Goal: Transaction & Acquisition: Download file/media

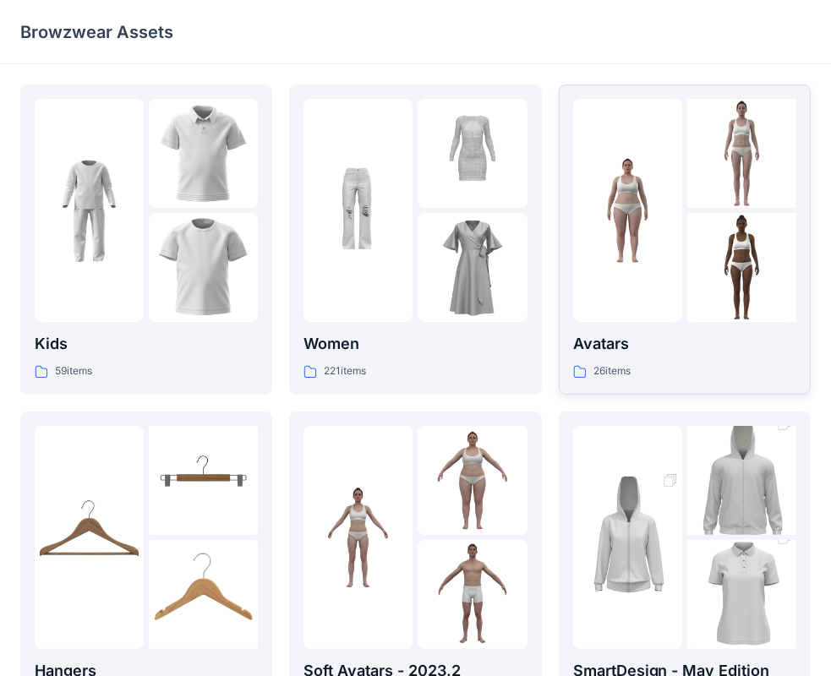
click at [695, 356] on p "Avatars" at bounding box center [684, 344] width 223 height 24
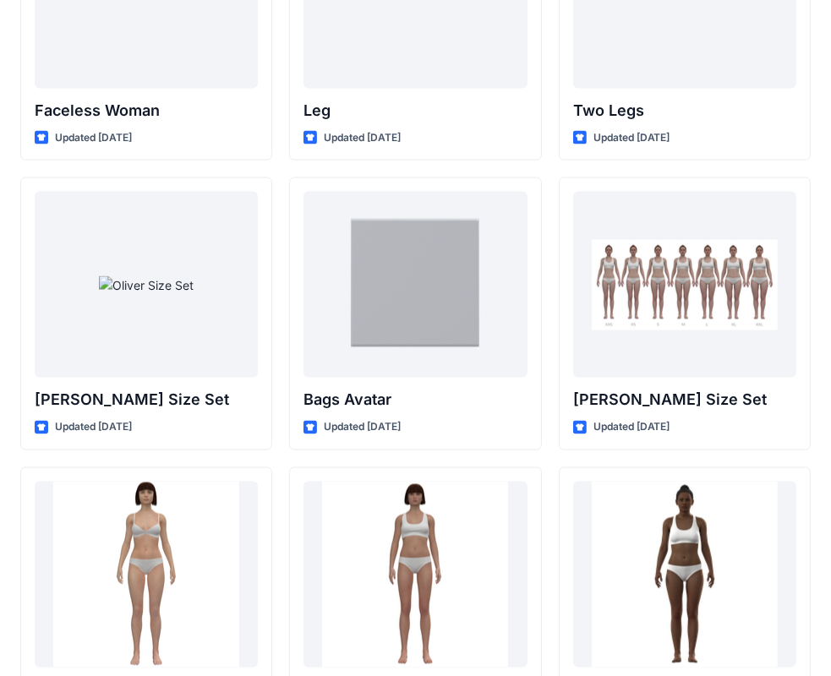
scroll to position [1644, 0]
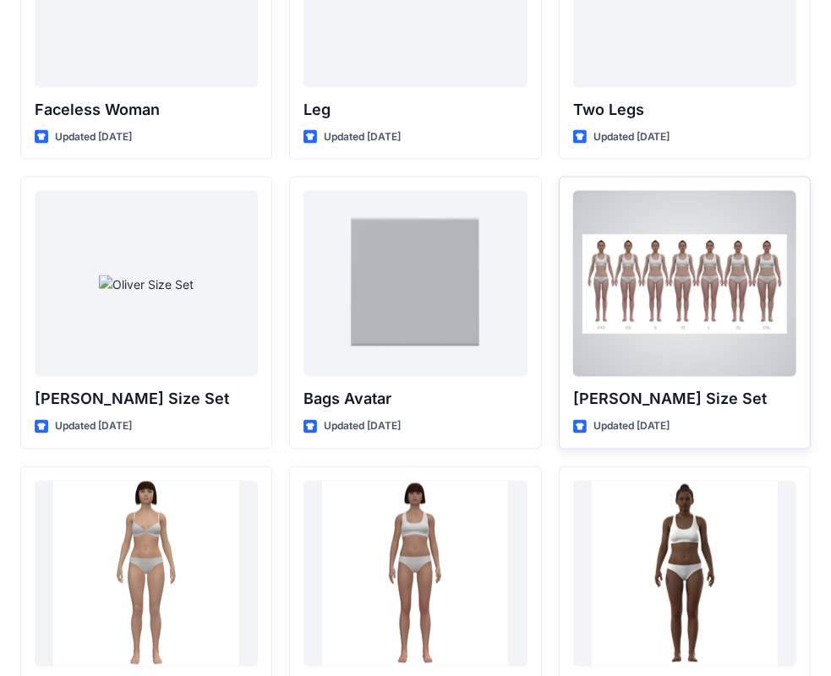
click at [662, 405] on p "[PERSON_NAME] Size Set" at bounding box center [684, 399] width 223 height 24
click at [702, 399] on p "[PERSON_NAME] Size Set" at bounding box center [684, 399] width 223 height 24
click at [702, 387] on p "[PERSON_NAME] Size Set" at bounding box center [684, 399] width 223 height 24
click at [582, 427] on icon at bounding box center [580, 427] width 14 height 14
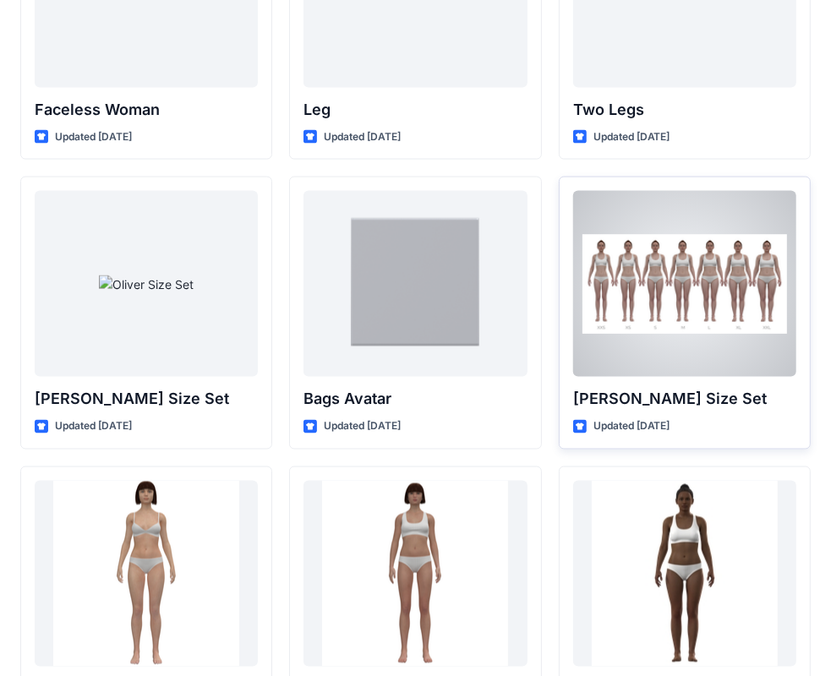
drag, startPoint x: 608, startPoint y: 424, endPoint x: 609, endPoint y: 406, distance: 17.8
click at [608, 424] on p "Updated [DATE]" at bounding box center [631, 426] width 77 height 18
click at [678, 274] on div at bounding box center [684, 284] width 223 height 186
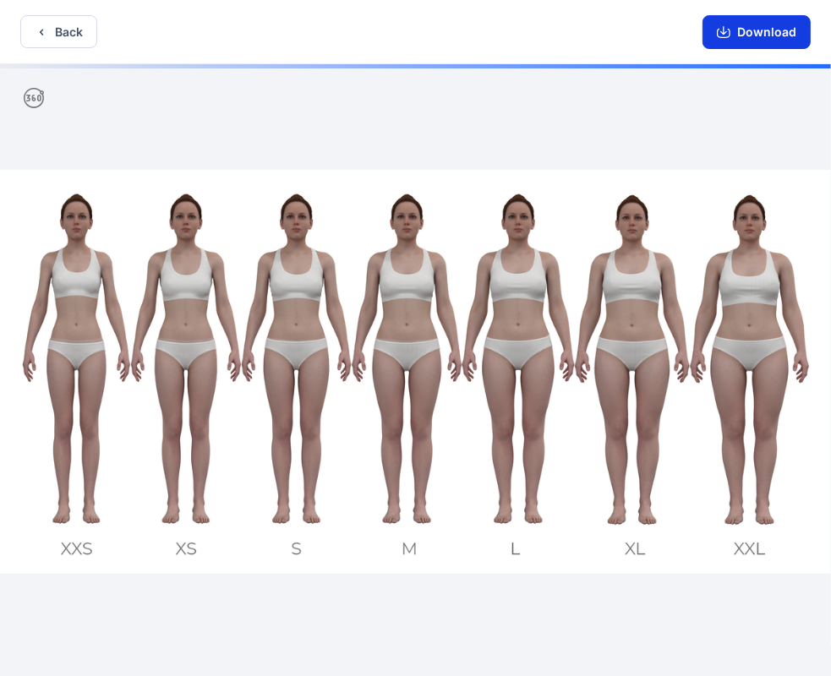
click at [748, 35] on button "Download" at bounding box center [756, 32] width 108 height 34
